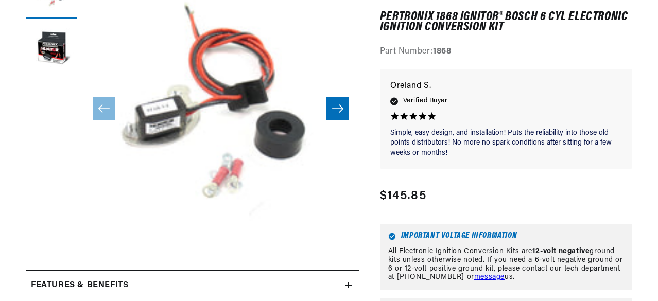
scroll to position [210, 0]
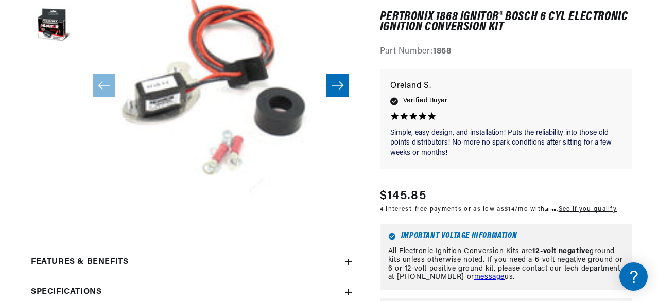
drag, startPoint x: 658, startPoint y: 13, endPoint x: 658, endPoint y: 23, distance: 10.3
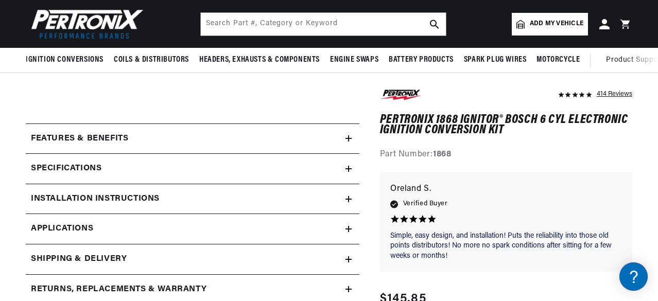
scroll to position [0, 0]
click at [346, 141] on icon at bounding box center [348, 138] width 6 height 6
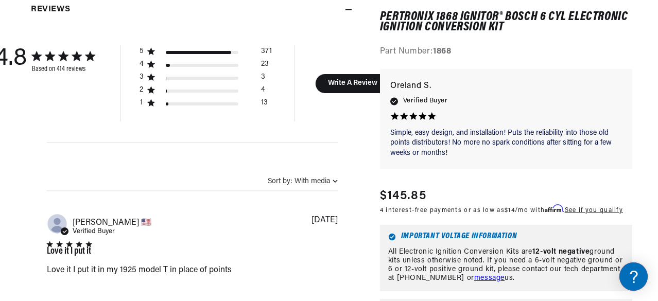
scroll to position [0, 480]
click at [0, 0] on icon at bounding box center [0, 0] width 0 height 0
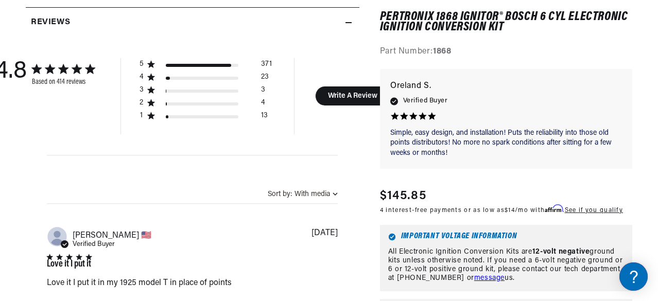
scroll to position [0, 0]
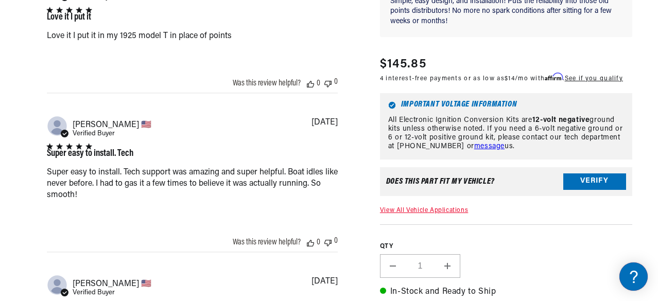
click at [0, 0] on icon at bounding box center [0, 0] width 0 height 0
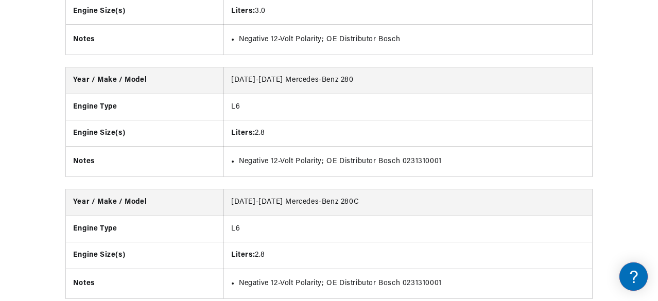
scroll to position [3728, 0]
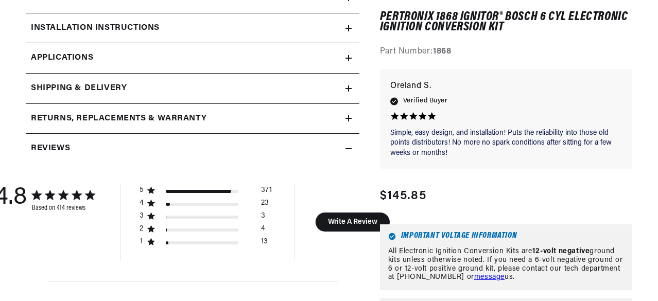
scroll to position [505, 0]
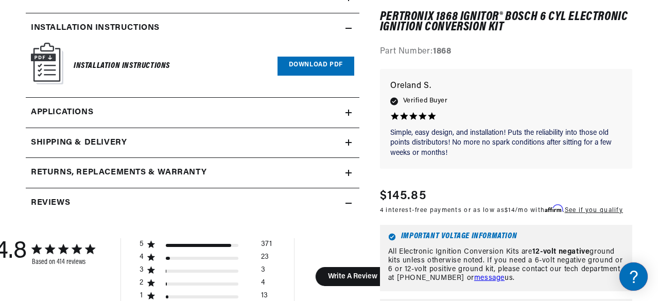
scroll to position [0, 480]
click at [277, 76] on link "Download PDF" at bounding box center [315, 66] width 77 height 19
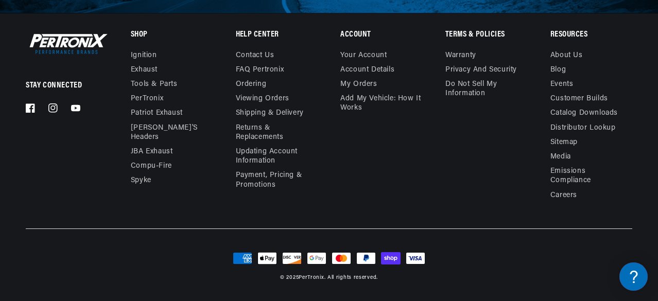
scroll to position [0, 0]
